Goal: Task Accomplishment & Management: Manage account settings

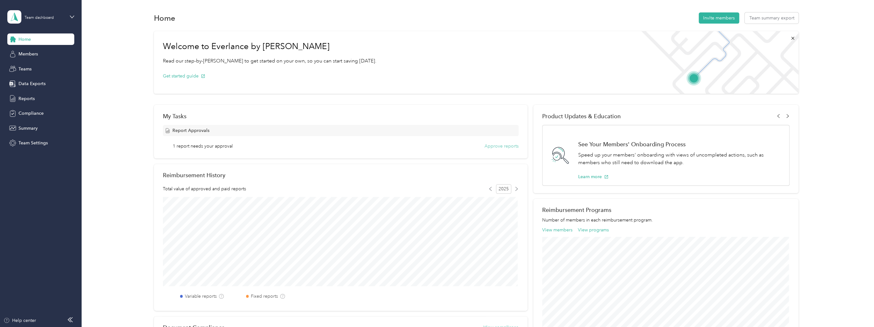
click at [497, 147] on button "Approve reports" at bounding box center [501, 146] width 34 height 7
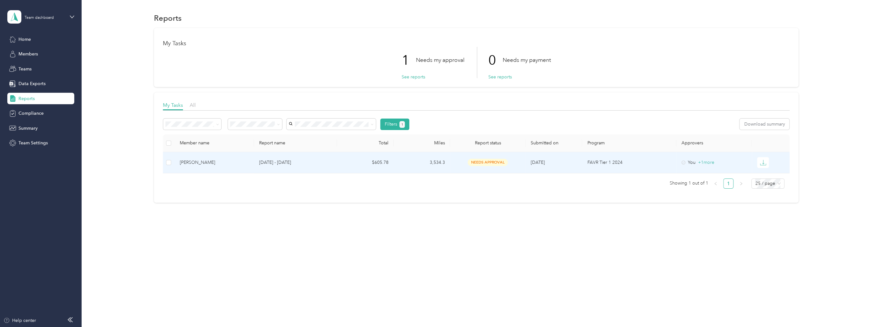
click at [417, 165] on td "3,534.3" at bounding box center [422, 162] width 56 height 21
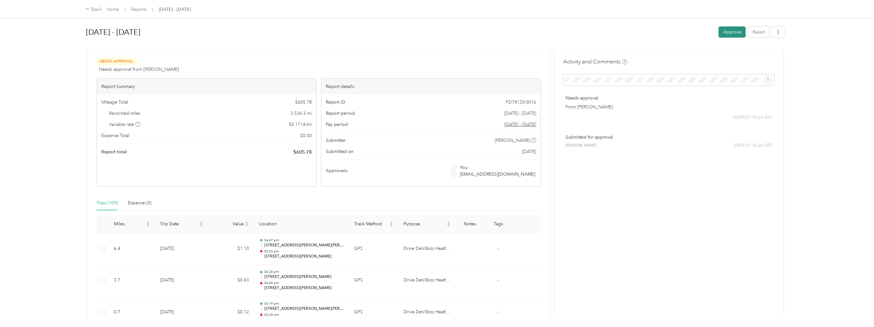
click at [736, 35] on button "Approve" at bounding box center [731, 31] width 27 height 11
